Goal: Task Accomplishment & Management: Use online tool/utility

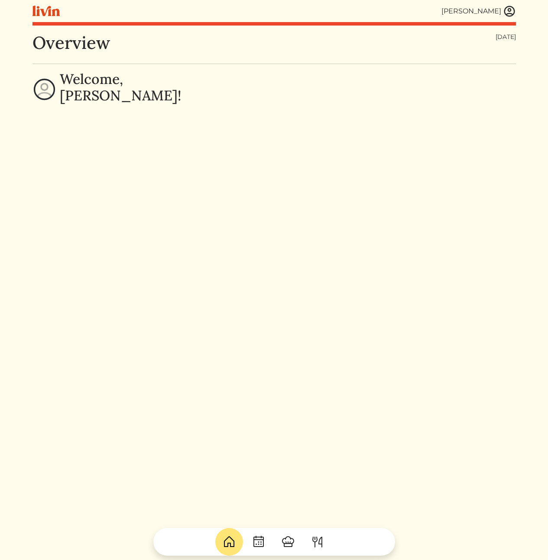
click at [282, 180] on div "Overview [DATE] Welcome, [PERSON_NAME]!" at bounding box center [273, 312] width 483 height 560
click at [505, 10] on img at bounding box center [509, 11] width 13 height 13
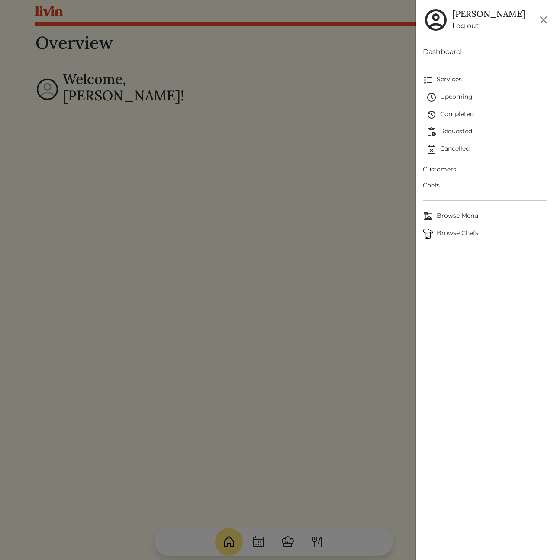
click at [438, 167] on span "Customers" at bounding box center [485, 169] width 124 height 9
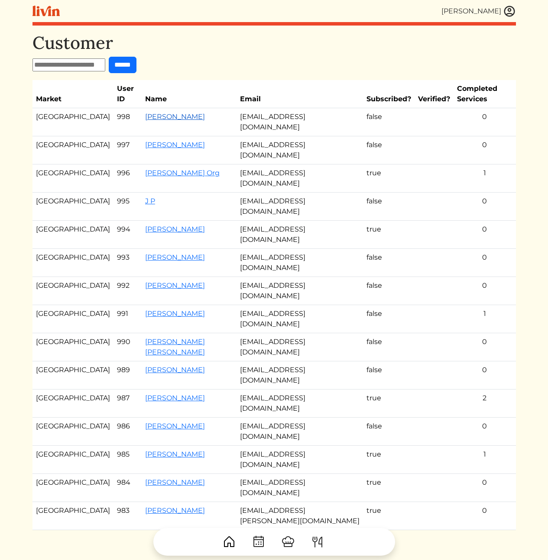
click at [145, 117] on link "Whitney Miner" at bounding box center [175, 117] width 60 height 8
click at [145, 169] on link "Kobie's Org" at bounding box center [182, 173] width 74 height 8
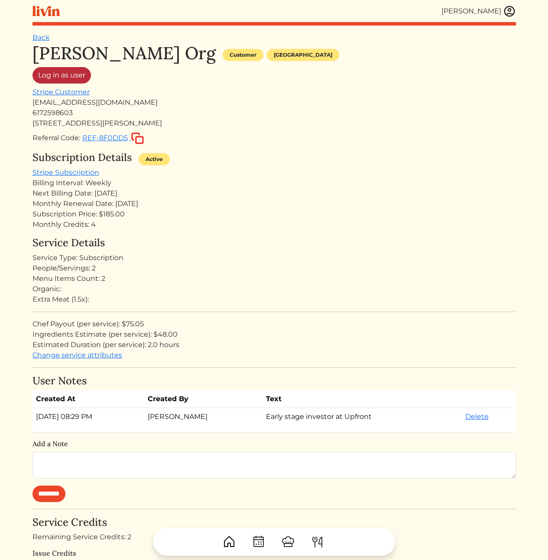
click at [69, 74] on link "Log in as user" at bounding box center [61, 75] width 58 height 16
